Goal: Information Seeking & Learning: Learn about a topic

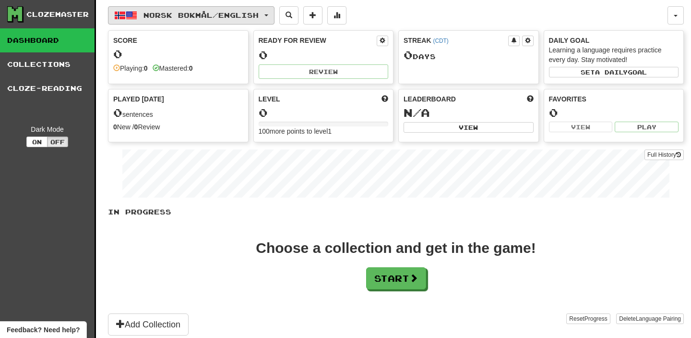
click at [268, 16] on span "button" at bounding box center [267, 15] width 4 height 2
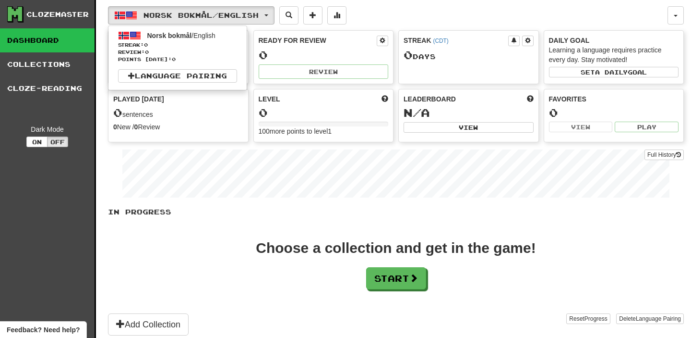
click at [383, 6] on div "Norsk bokmål / English Norsk bokmål / English Streak: 0 Review: 0 Points today:…" at bounding box center [388, 15] width 560 height 18
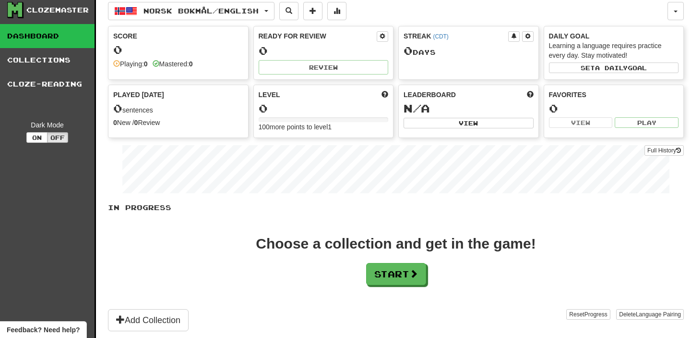
scroll to position [12, 0]
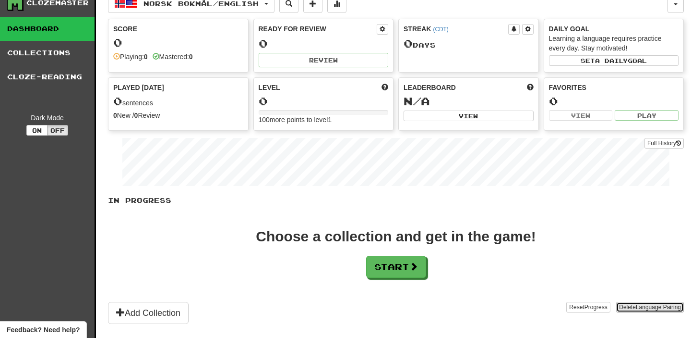
click at [638, 308] on span "Language Pairing" at bounding box center [658, 306] width 45 height 7
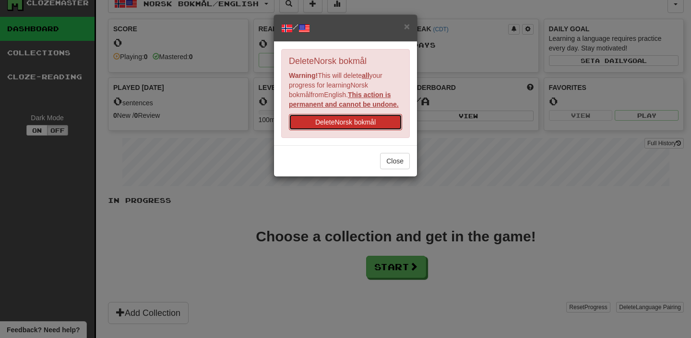
click at [367, 123] on button "Delete Norsk bokmål" at bounding box center [345, 122] width 113 height 16
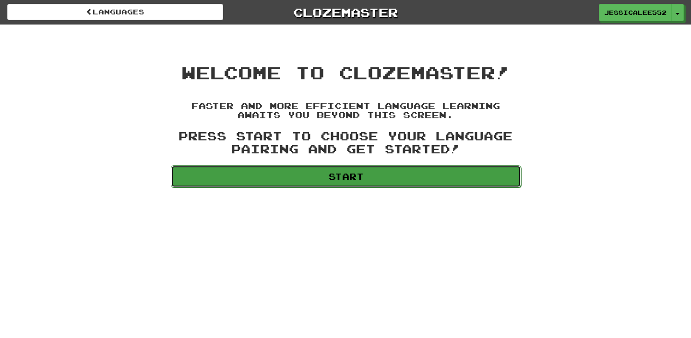
click at [277, 180] on link "Start" at bounding box center [346, 176] width 351 height 22
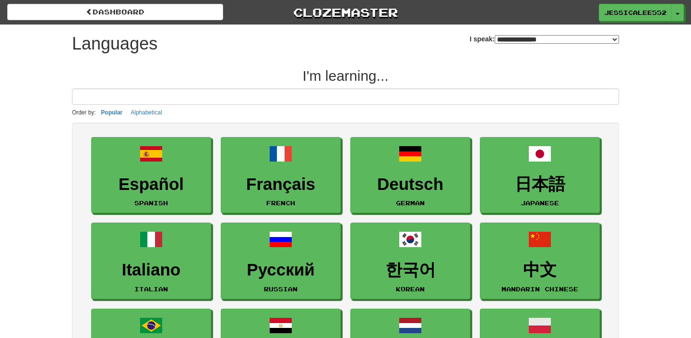
select select "*******"
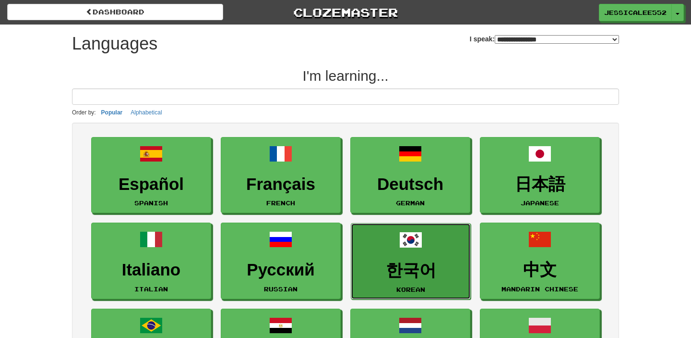
click at [394, 263] on h3 "한국어" at bounding box center [410, 270] width 109 height 19
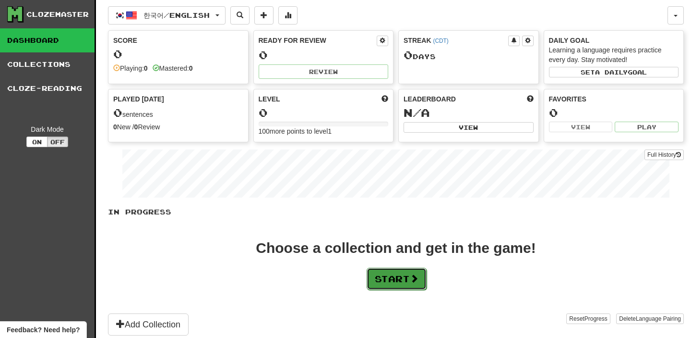
click at [404, 277] on button "Start" at bounding box center [397, 278] width 60 height 22
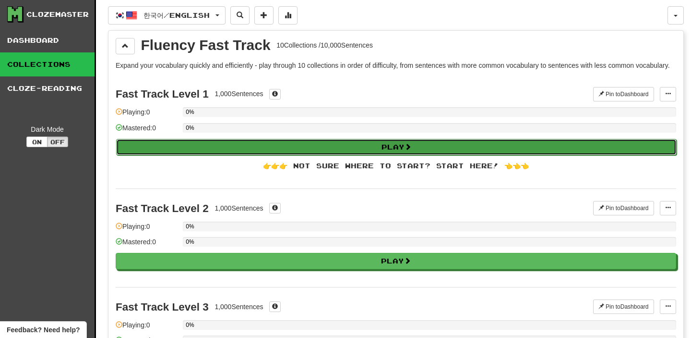
click at [399, 155] on button "Play" at bounding box center [396, 147] width 561 height 16
select select "**"
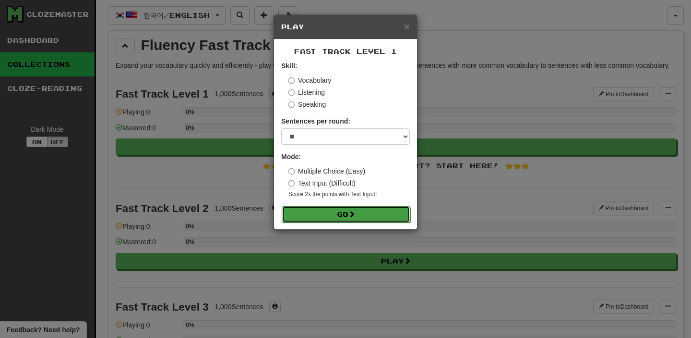
click at [326, 218] on button "Go" at bounding box center [346, 214] width 129 height 16
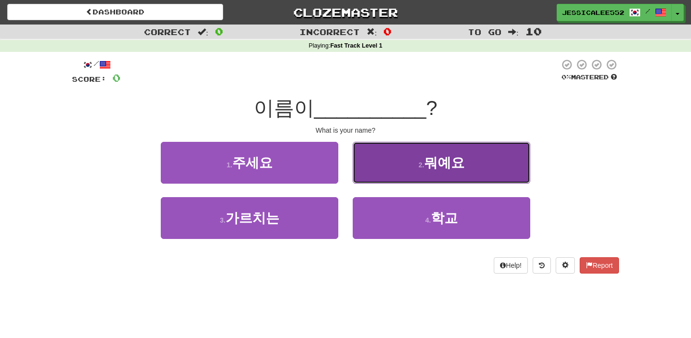
click at [424, 159] on button "2 . 뭐예요" at bounding box center [442, 163] width 178 height 42
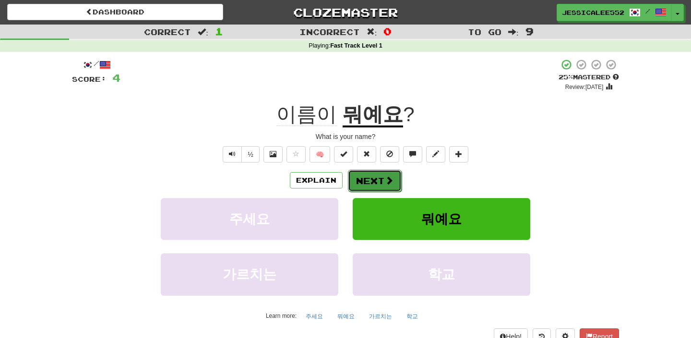
click at [386, 182] on span at bounding box center [389, 180] width 9 height 9
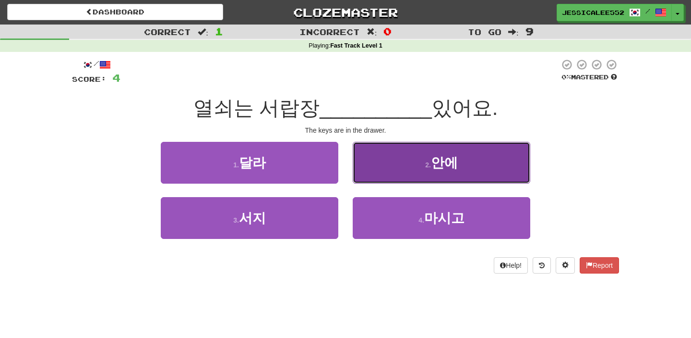
click at [427, 161] on small "2 ." at bounding box center [428, 165] width 6 height 8
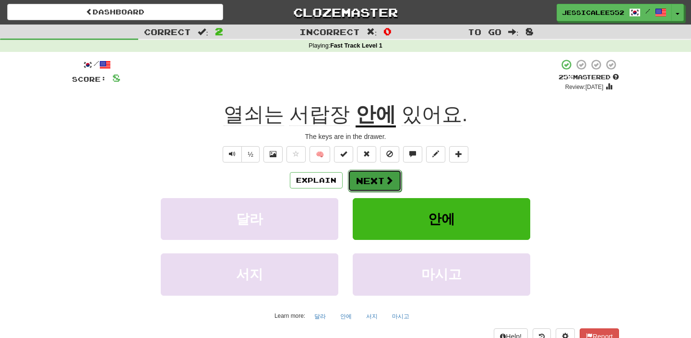
click at [385, 178] on span at bounding box center [389, 180] width 9 height 9
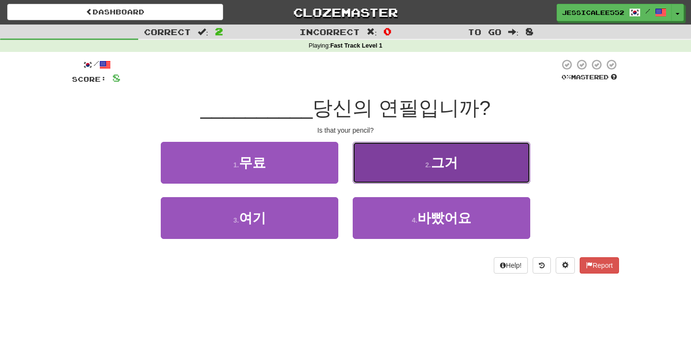
click at [414, 169] on button "2 . 그거" at bounding box center [442, 163] width 178 height 42
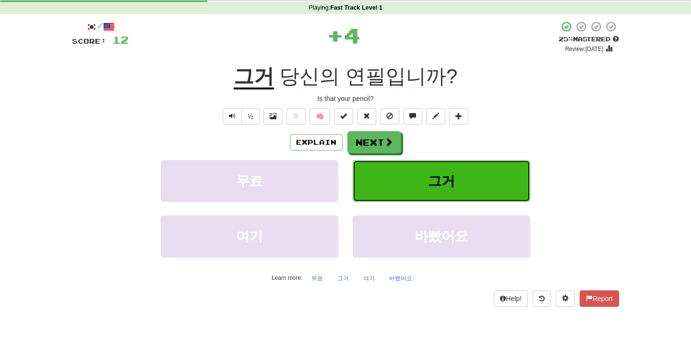
scroll to position [47, 0]
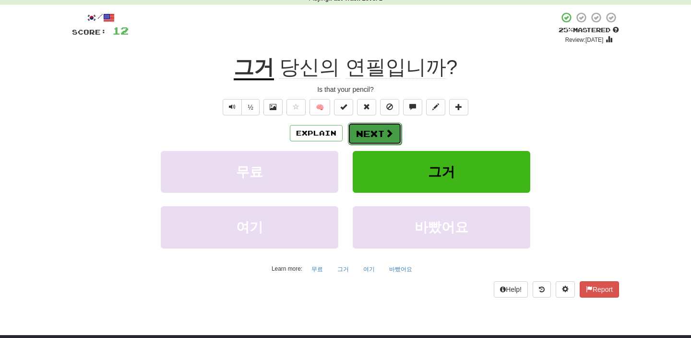
click at [385, 132] on span at bounding box center [389, 133] width 9 height 9
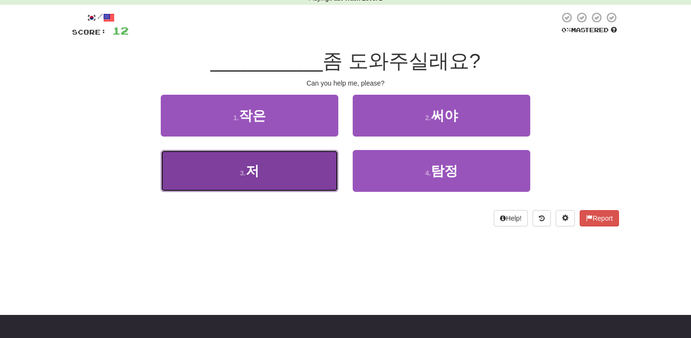
click at [314, 177] on button "3 . 저" at bounding box center [250, 171] width 178 height 42
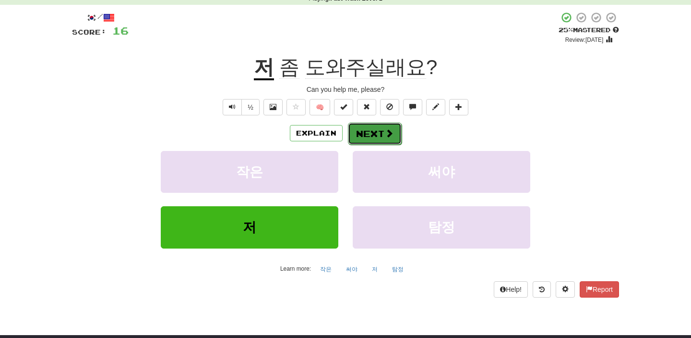
click at [379, 135] on button "Next" at bounding box center [375, 133] width 54 height 22
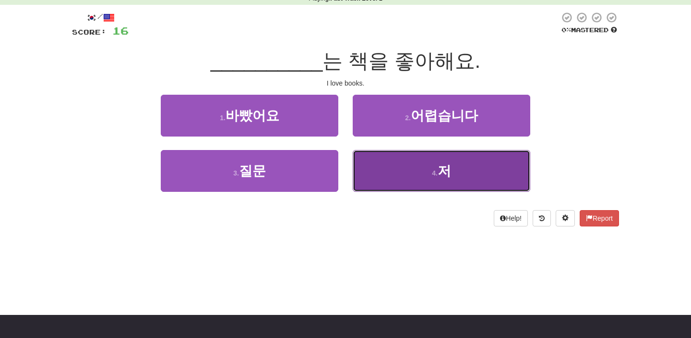
click at [418, 175] on button "4 . 저" at bounding box center [442, 171] width 178 height 42
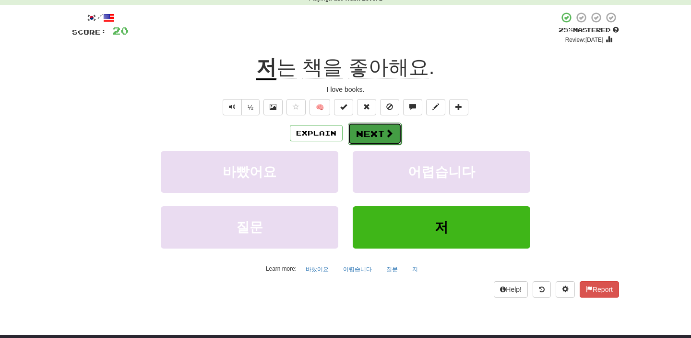
click at [383, 132] on button "Next" at bounding box center [375, 133] width 54 height 22
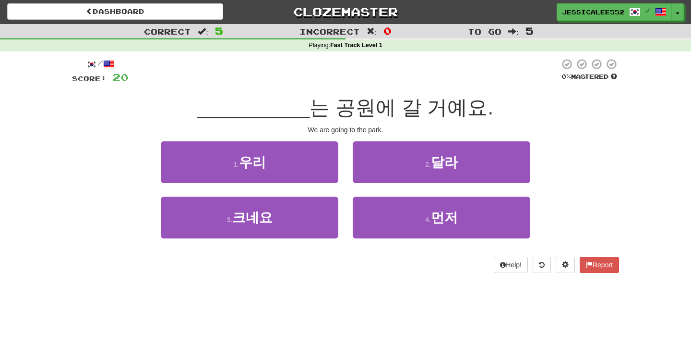
scroll to position [0, 0]
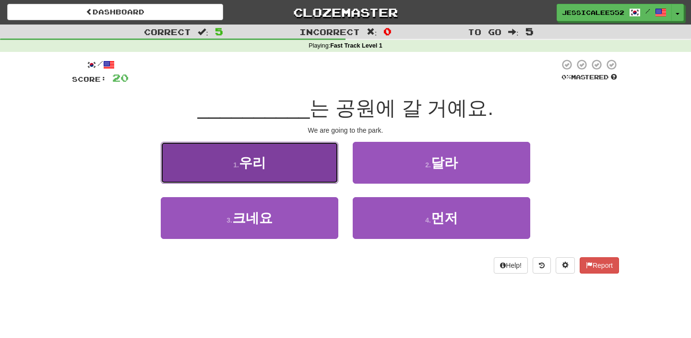
click at [299, 165] on button "1 . 우리" at bounding box center [250, 163] width 178 height 42
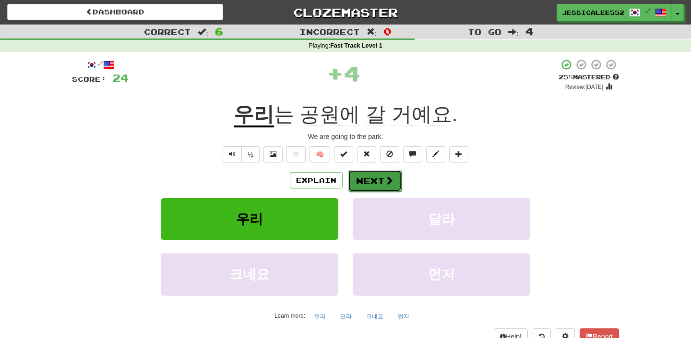
click at [385, 182] on span at bounding box center [389, 180] width 9 height 9
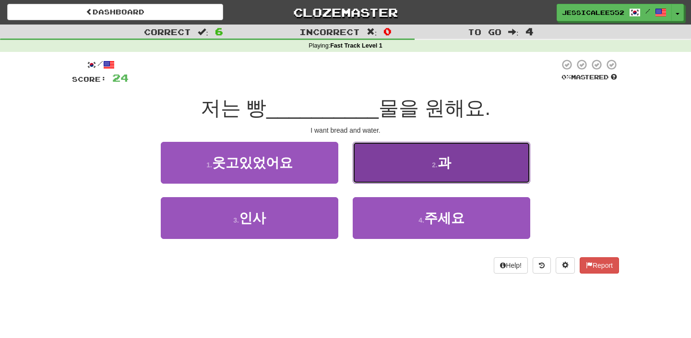
click at [439, 168] on span "과" at bounding box center [444, 162] width 13 height 15
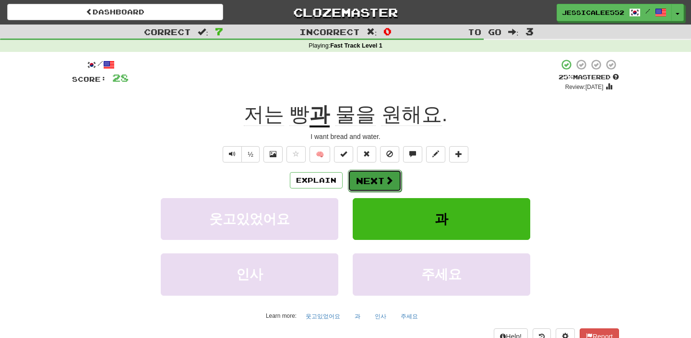
click at [376, 178] on button "Next" at bounding box center [375, 181] width 54 height 22
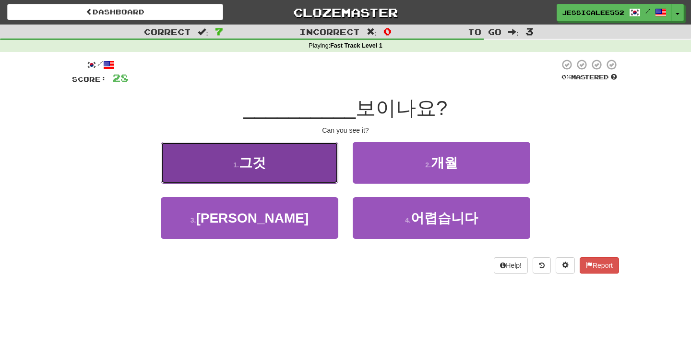
click at [308, 163] on button "1 . 그것" at bounding box center [250, 163] width 178 height 42
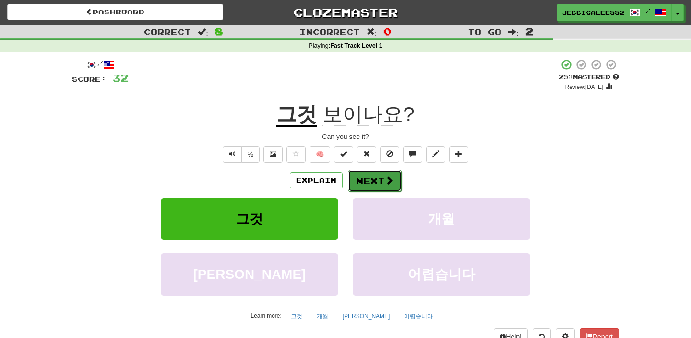
click at [388, 178] on span at bounding box center [389, 180] width 9 height 9
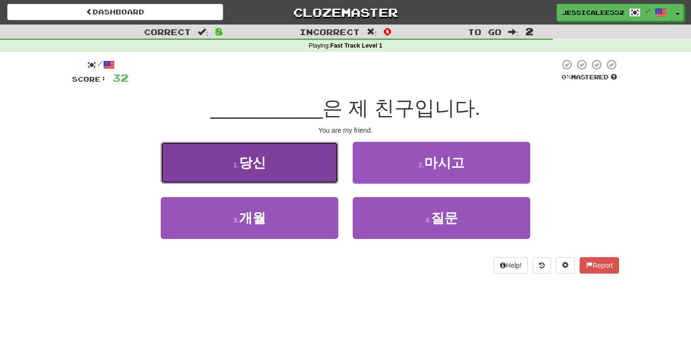
click at [300, 178] on button "1 . 당신" at bounding box center [250, 163] width 178 height 42
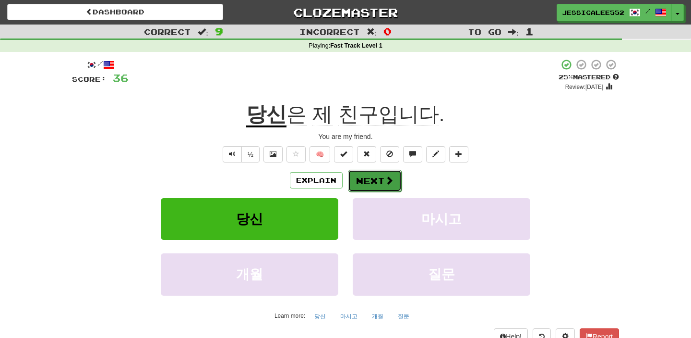
click at [387, 182] on span at bounding box center [389, 180] width 9 height 9
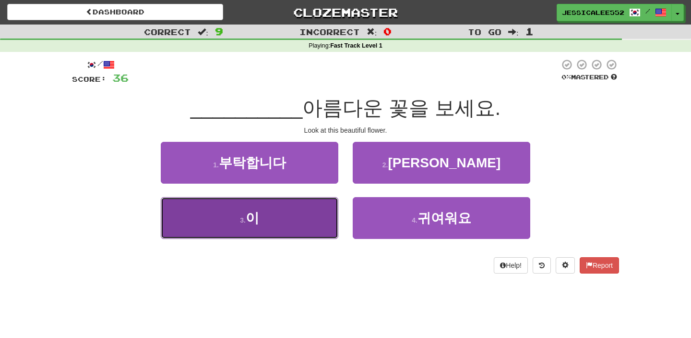
click at [315, 229] on button "3 . 이" at bounding box center [250, 218] width 178 height 42
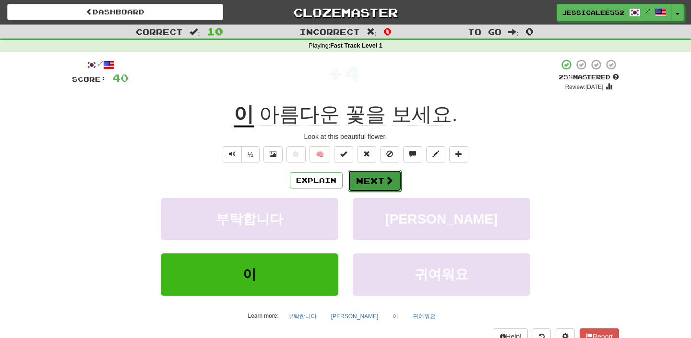
click at [388, 177] on span at bounding box center [389, 180] width 9 height 9
